Goal: Complete application form

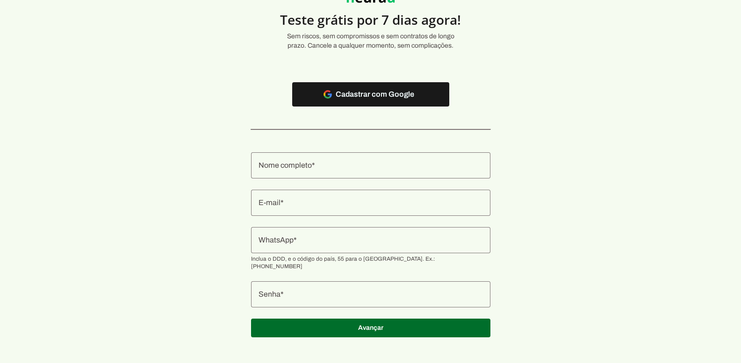
scroll to position [50, 0]
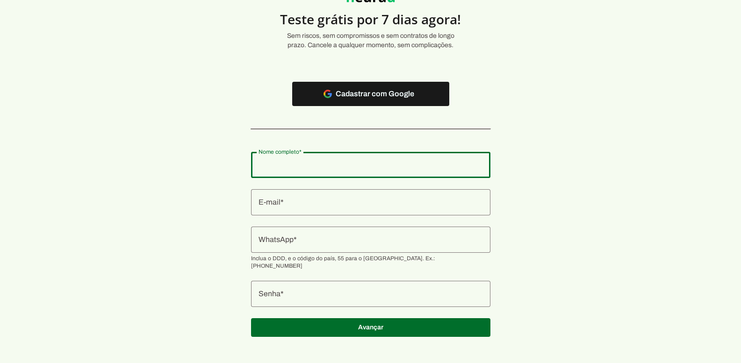
click at [368, 171] on div at bounding box center [370, 165] width 239 height 26
click at [392, 170] on input "Nome completo" at bounding box center [371, 164] width 224 height 11
click at [523, 188] on section "Teste grátis por 7 dias agora! Sem riscos, sem compromissos e sem contratos de …" at bounding box center [370, 160] width 741 height 376
click at [350, 166] on input "Nome completo" at bounding box center [371, 164] width 224 height 11
type input "A"
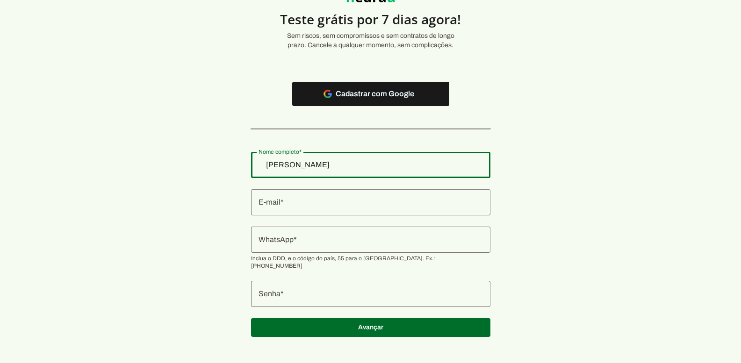
type input "[PERSON_NAME]"
type md-outlined-text-field "[PERSON_NAME]"
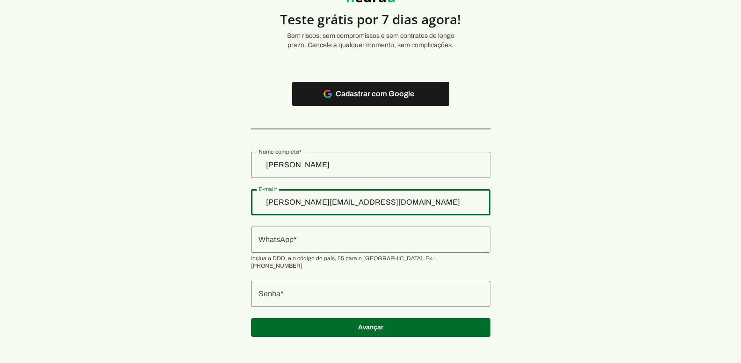
type input "[PERSON_NAME][EMAIL_ADDRESS][DOMAIN_NAME]"
type md-outlined-text-field "[PERSON_NAME][EMAIL_ADDRESS][DOMAIN_NAME]"
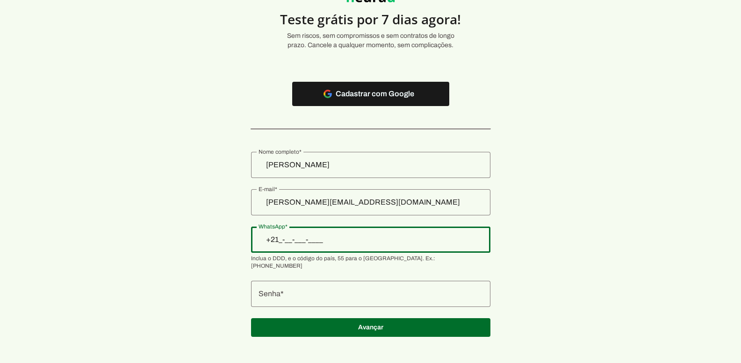
type input "+2__-____"
type input "[PHONE_NUMBER]"
type md-outlined-text-field "[PHONE_NUMBER]"
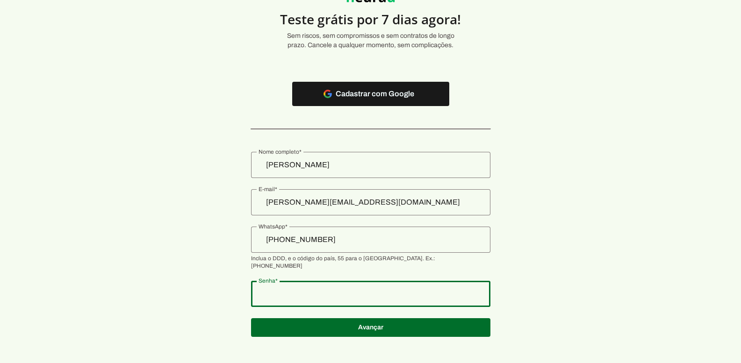
click at [337, 293] on div at bounding box center [370, 294] width 239 height 26
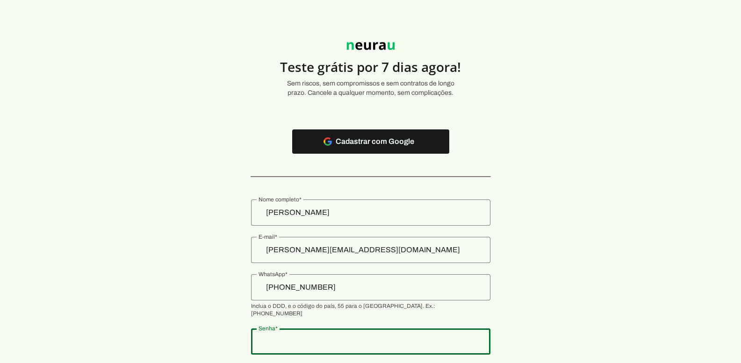
scroll to position [0, 0]
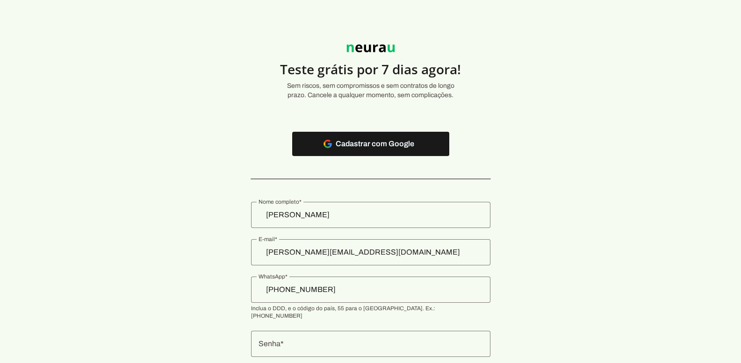
click at [143, 212] on section "Teste grátis por 7 dias agora! Sem riscos, sem compromissos e sem contratos de …" at bounding box center [370, 210] width 741 height 376
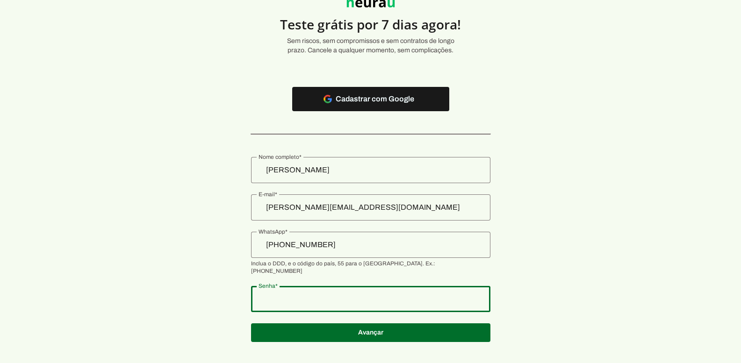
scroll to position [50, 0]
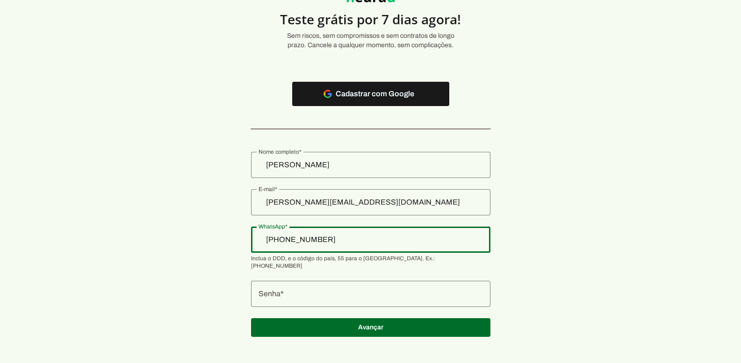
drag, startPoint x: 311, startPoint y: 243, endPoint x: 405, endPoint y: 240, distance: 93.6
click at [405, 240] on input "[PHONE_NUMBER]" at bounding box center [371, 239] width 224 height 11
type input "[PHONE_NUMBER]"
type md-outlined-text-field "[PHONE_NUMBER]"
